Goal: Navigation & Orientation: Find specific page/section

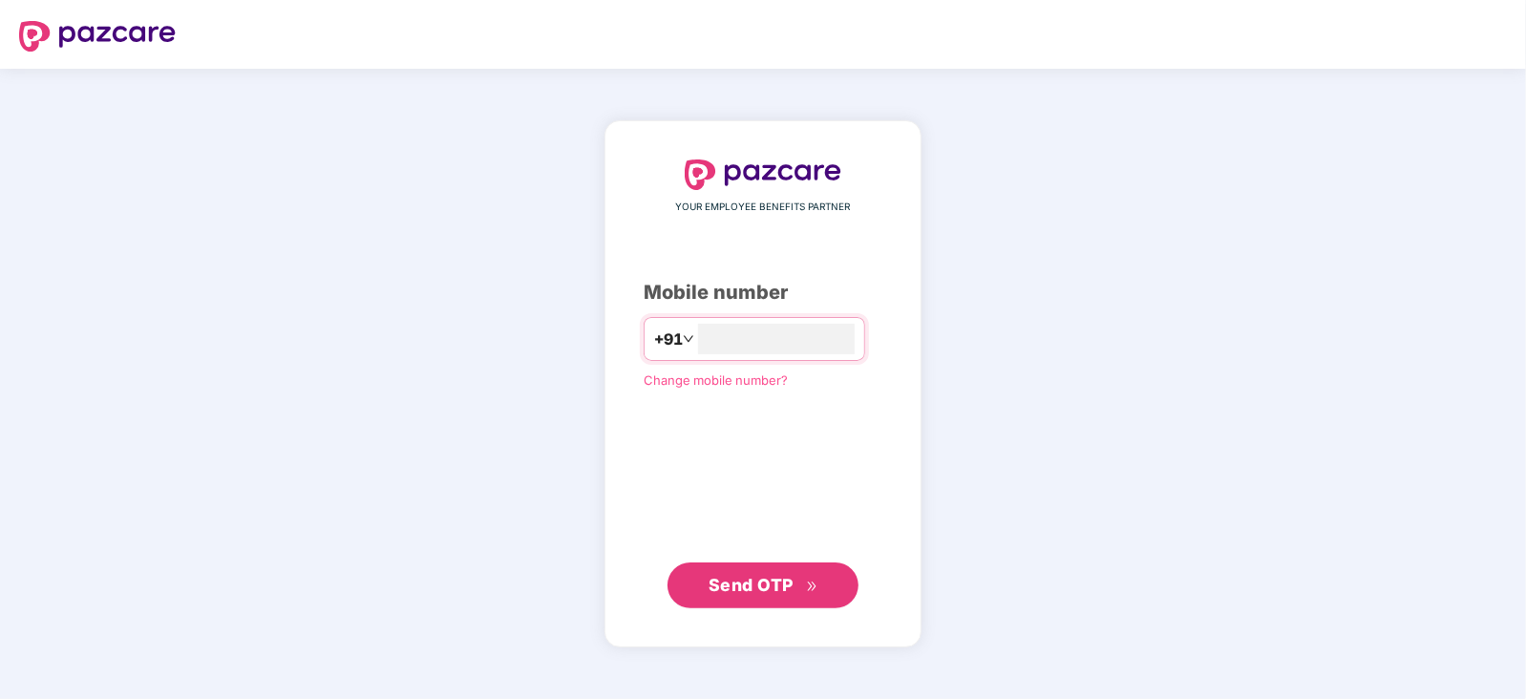
type input "**********"
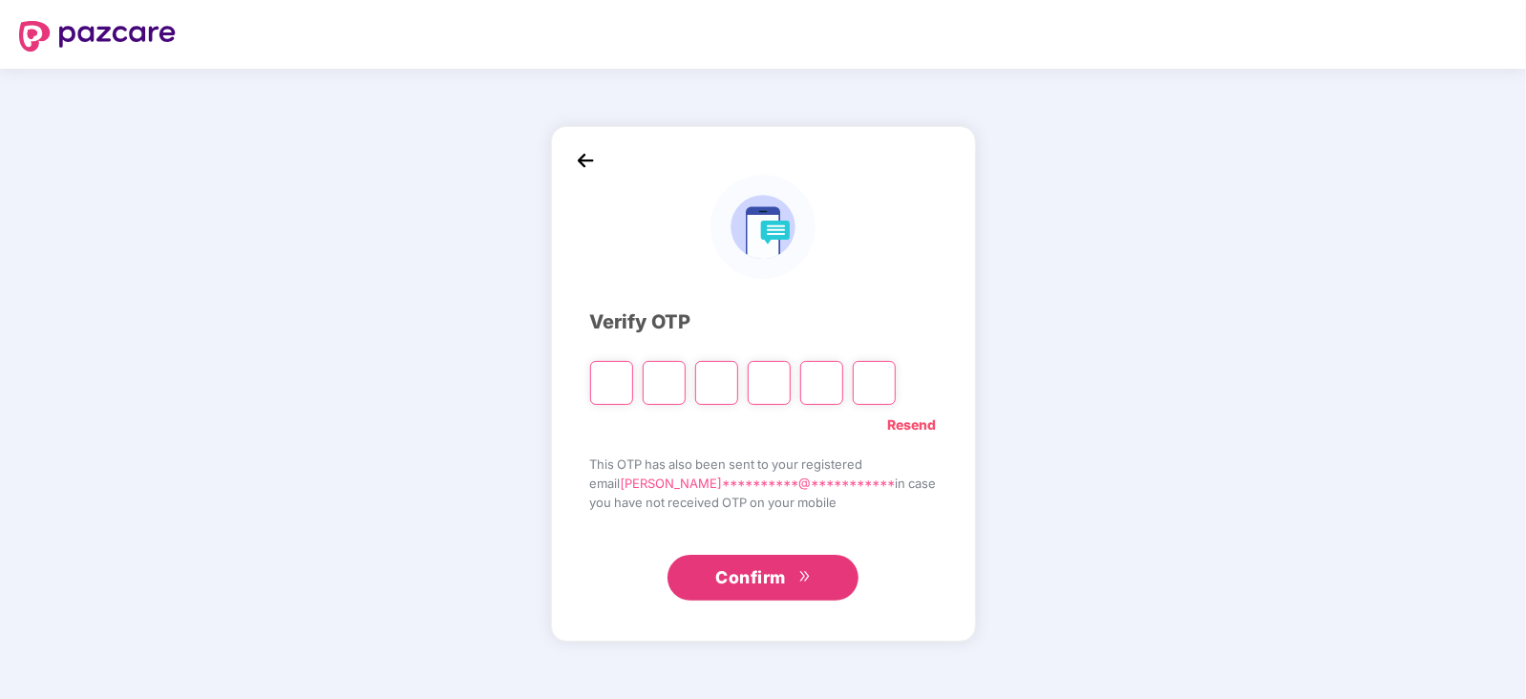
type input "*"
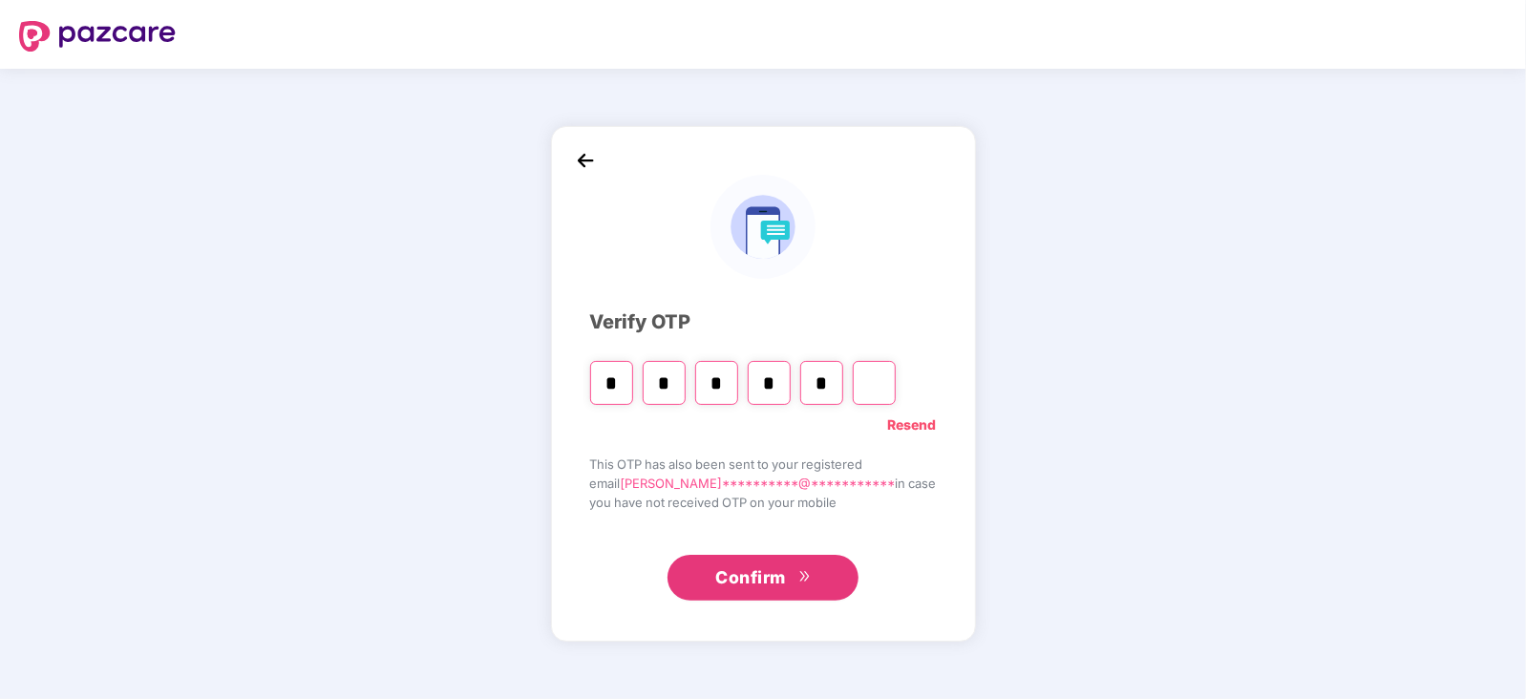
type input "*"
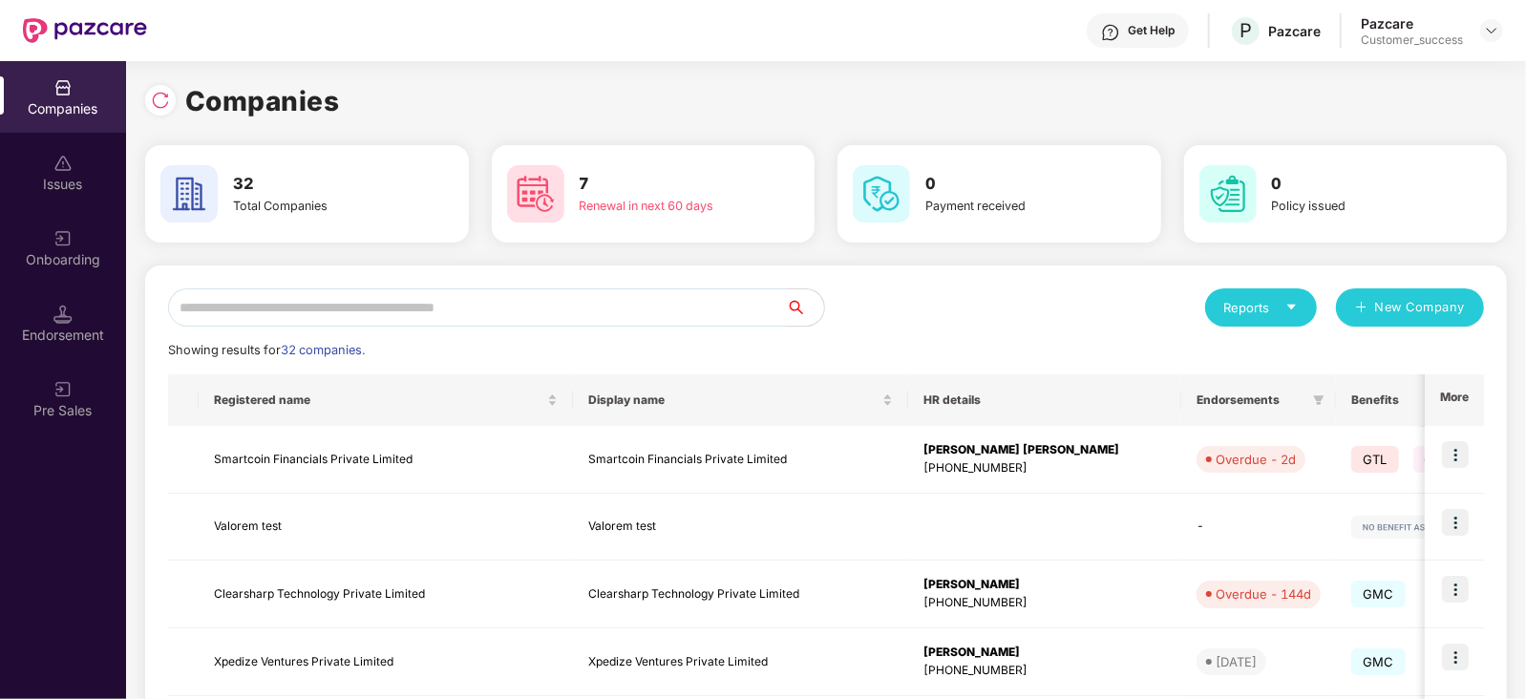
click at [652, 301] on input "text" at bounding box center [477, 307] width 618 height 38
type input "*"
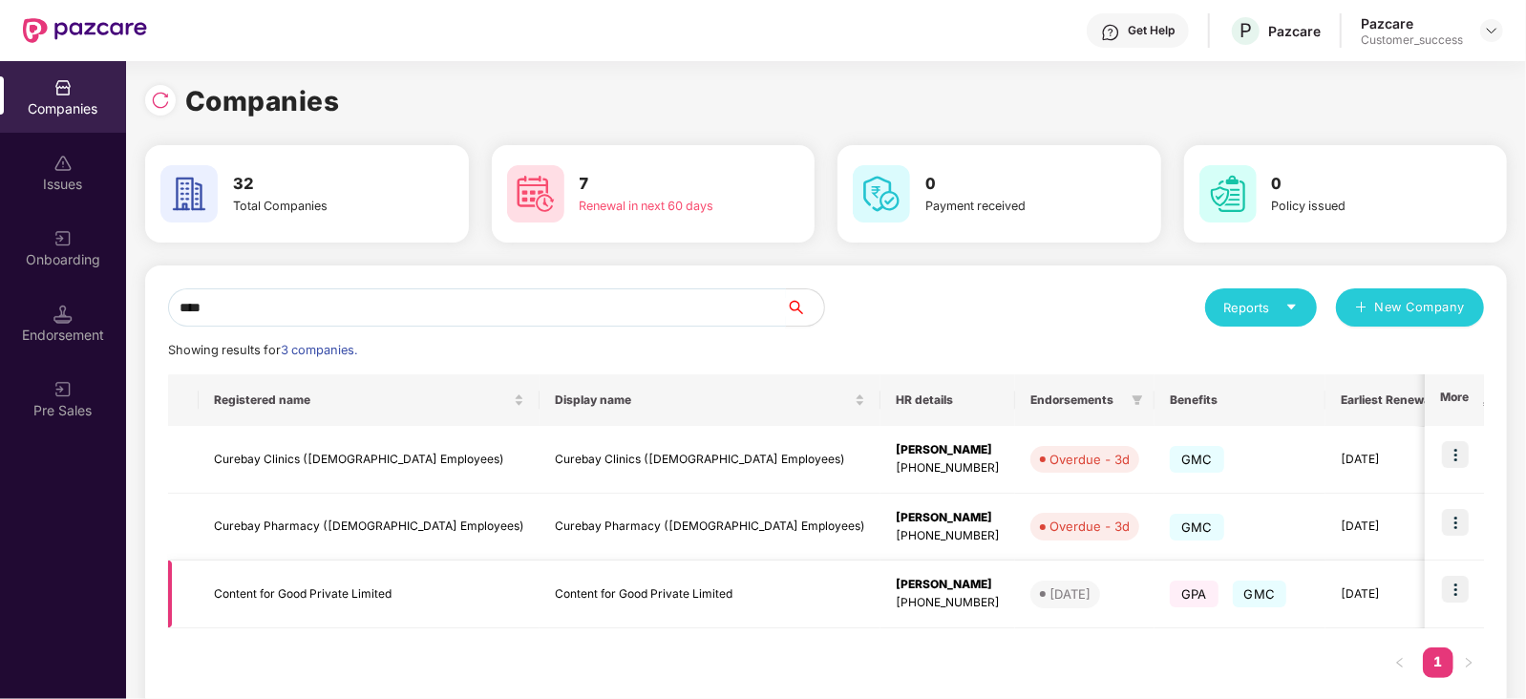
scroll to position [0, 253]
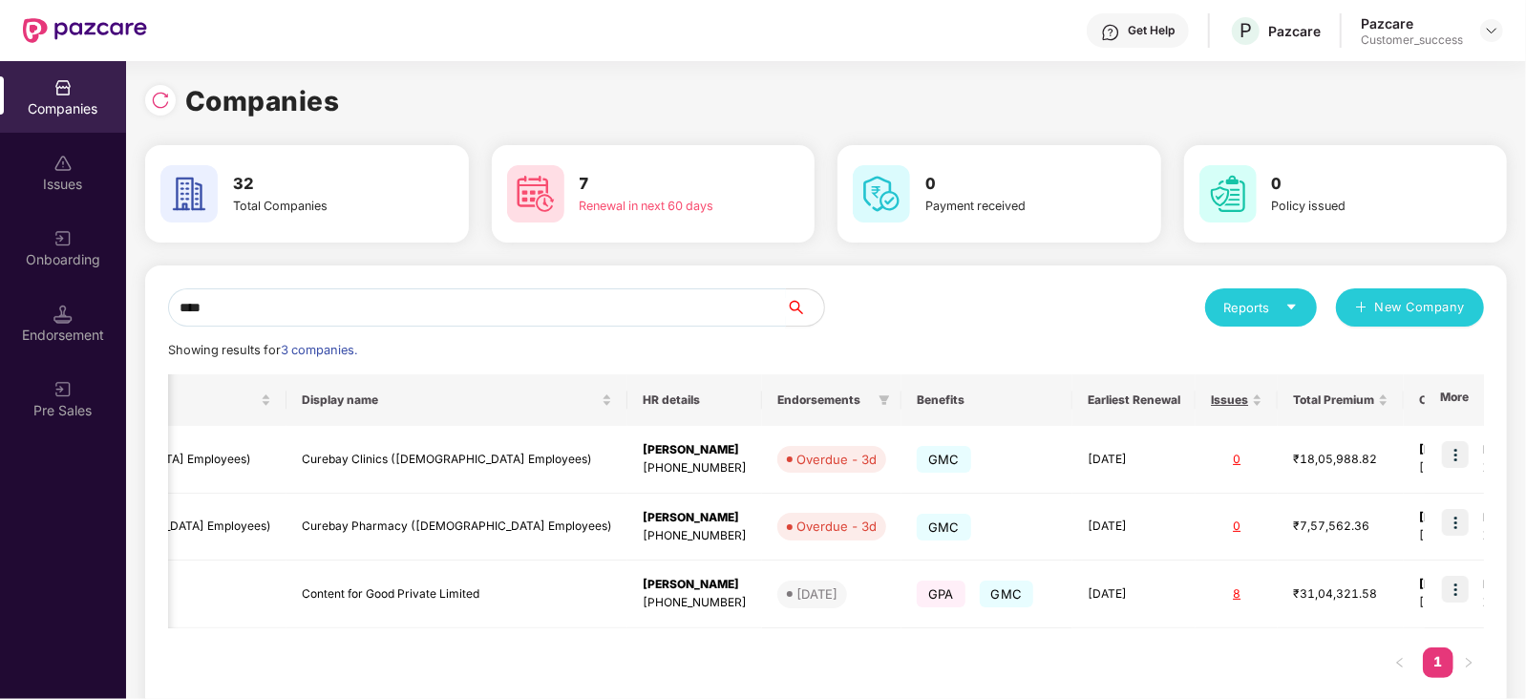
type input "****"
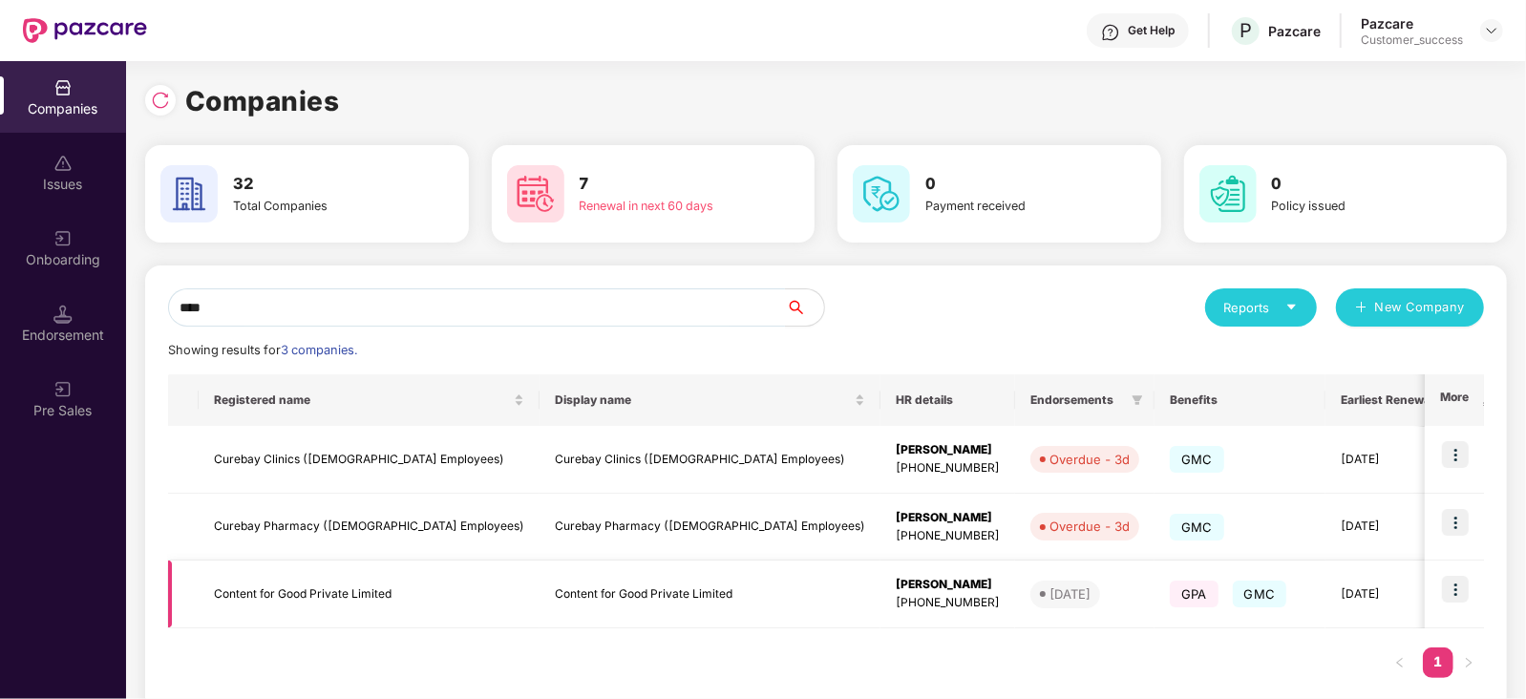
click at [1450, 586] on img at bounding box center [1455, 589] width 27 height 27
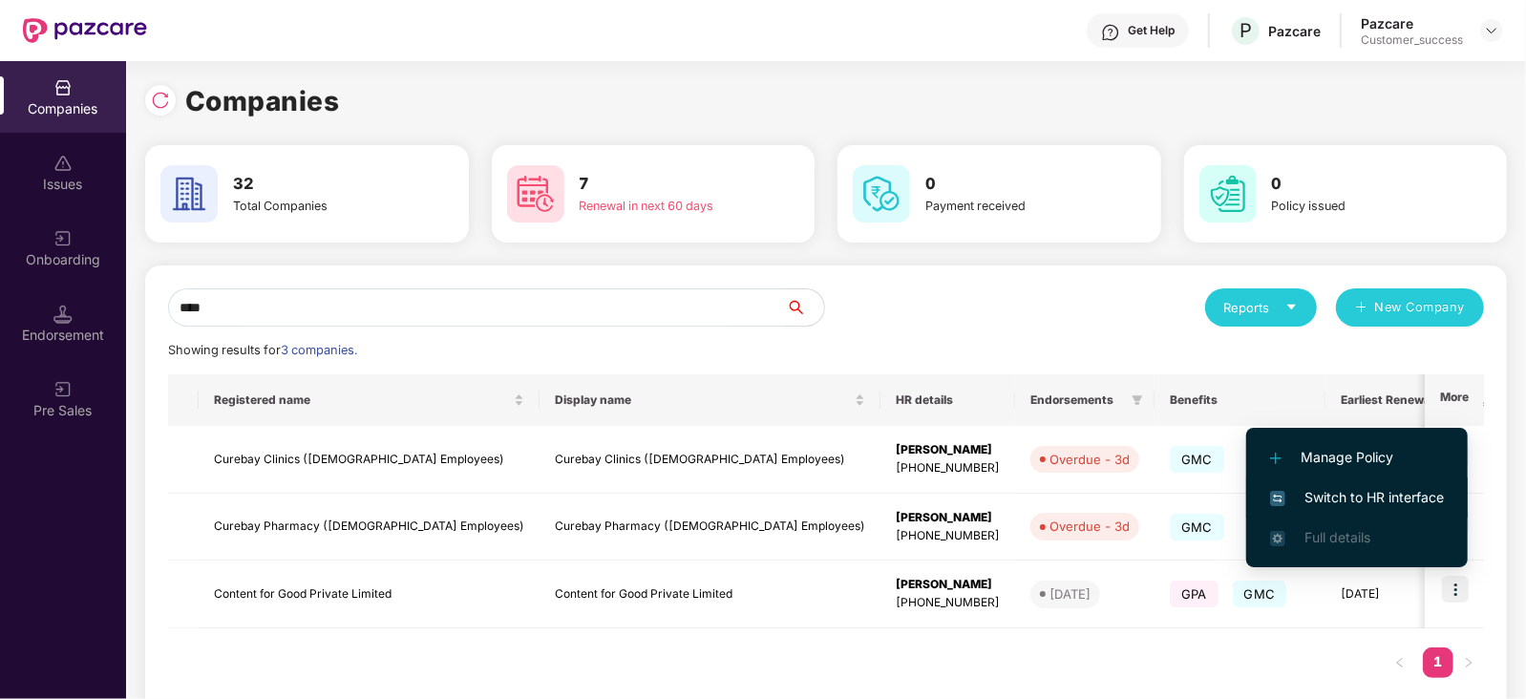
click at [1365, 484] on li "Switch to HR interface" at bounding box center [1357, 497] width 222 height 40
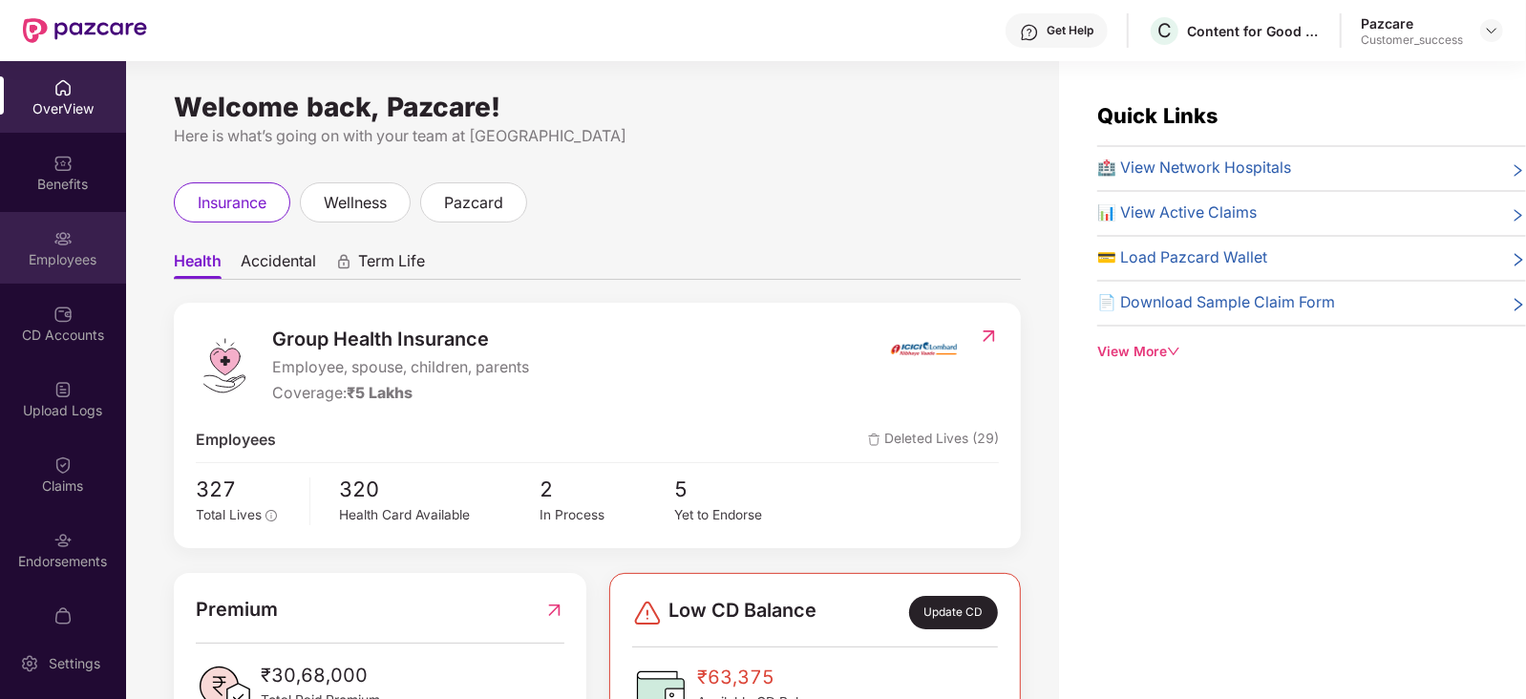
click at [44, 256] on div "Employees" at bounding box center [63, 259] width 126 height 19
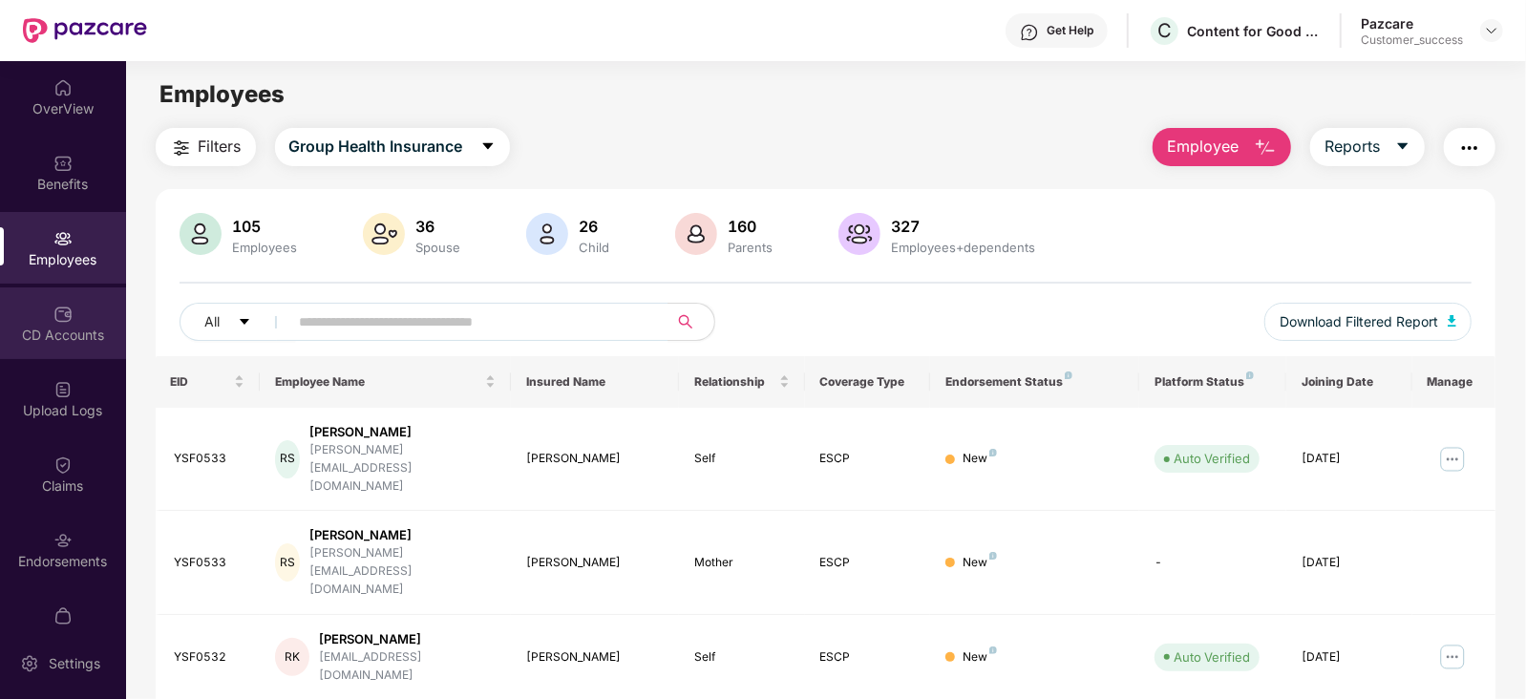
click at [89, 341] on div "CD Accounts" at bounding box center [63, 335] width 126 height 19
